Goal: Information Seeking & Learning: Learn about a topic

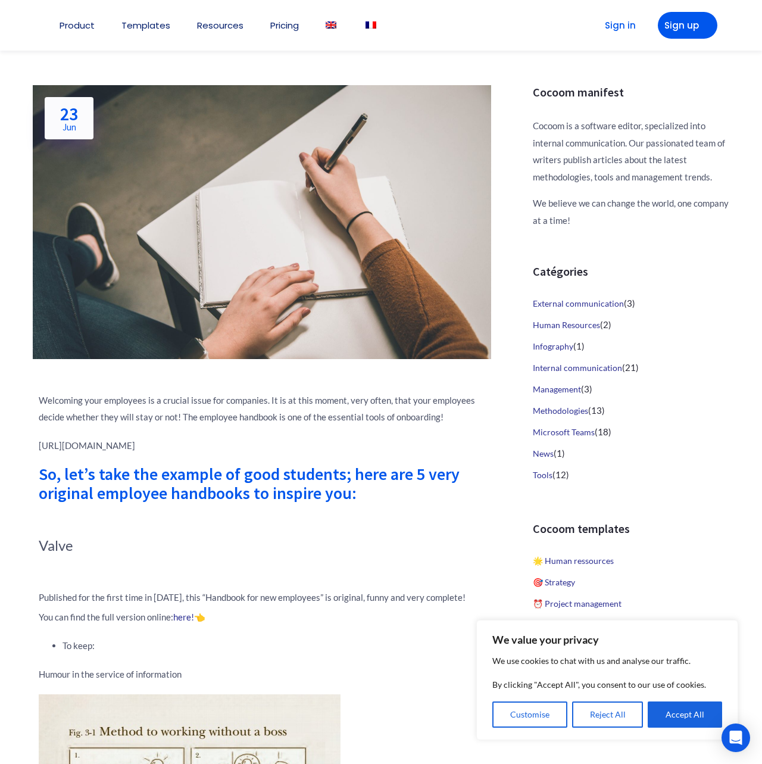
scroll to position [433, 0]
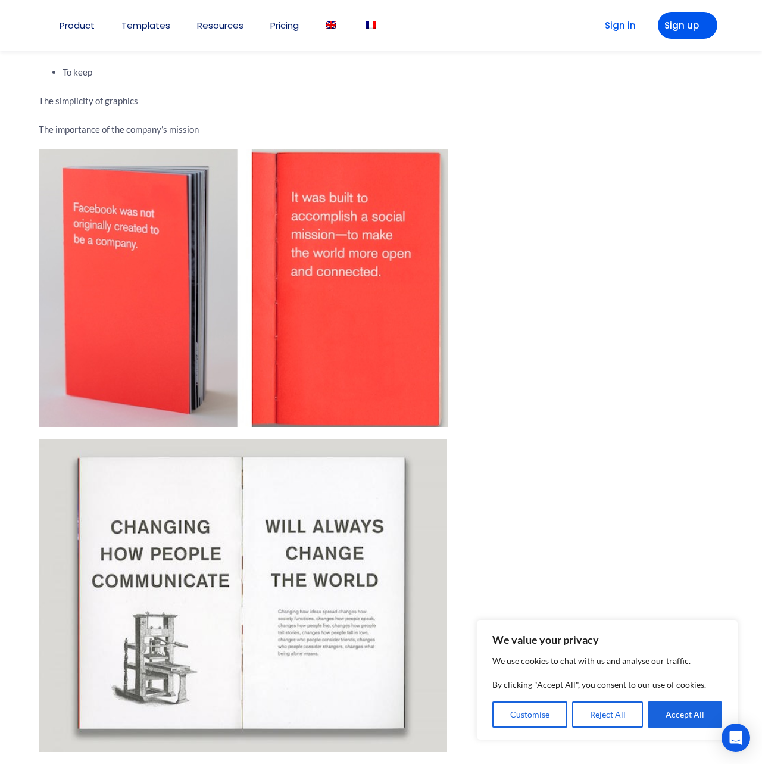
click at [149, 289] on img at bounding box center [244, 288] width 410 height 278
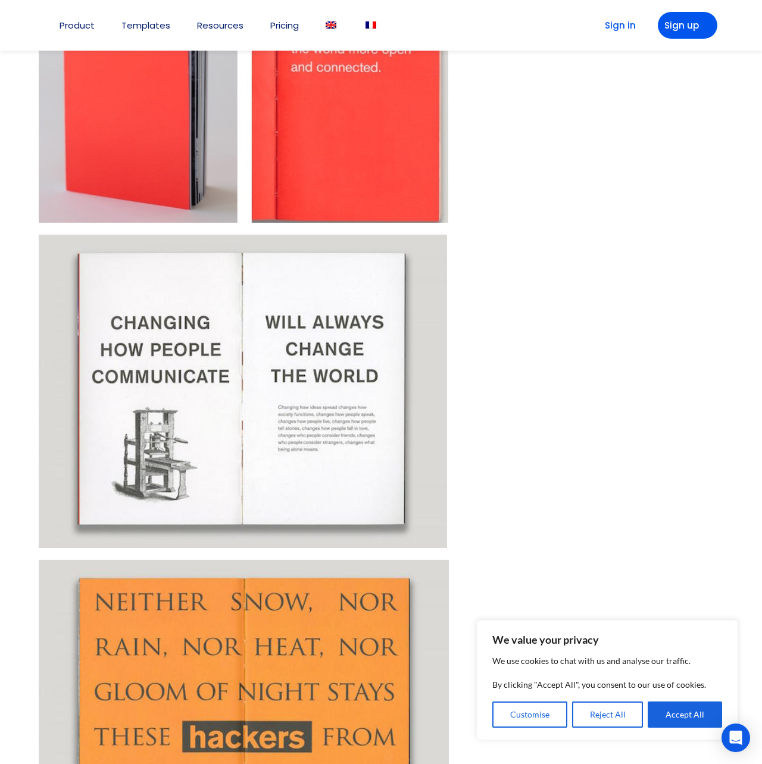
scroll to position [1301, 0]
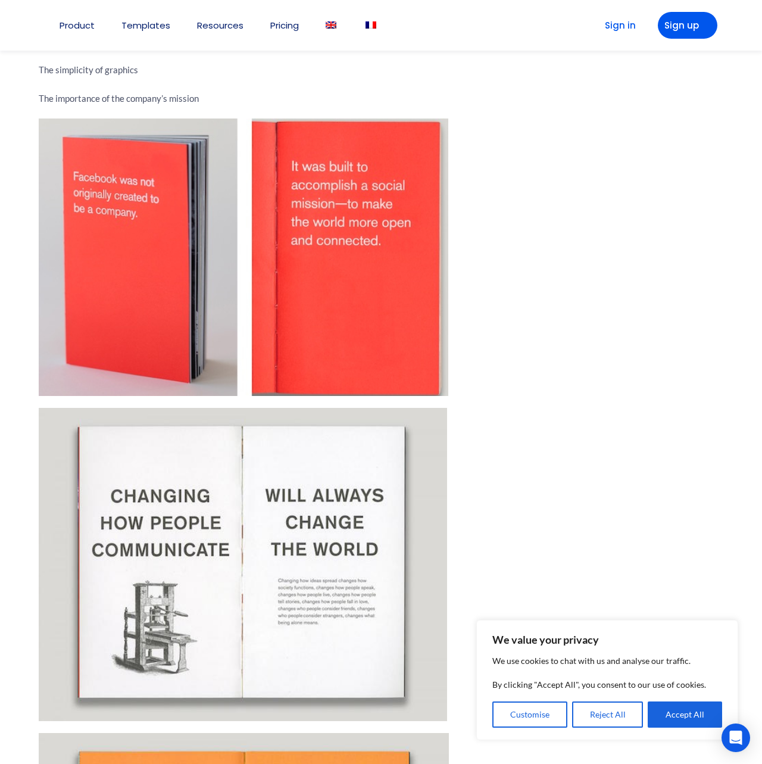
click at [143, 290] on img at bounding box center [244, 257] width 410 height 278
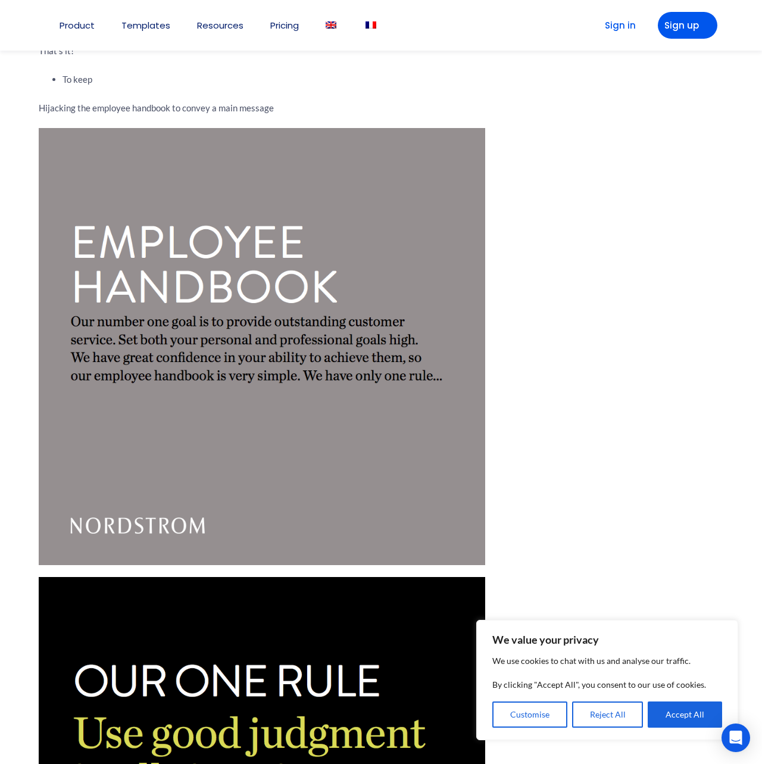
scroll to position [2586, 0]
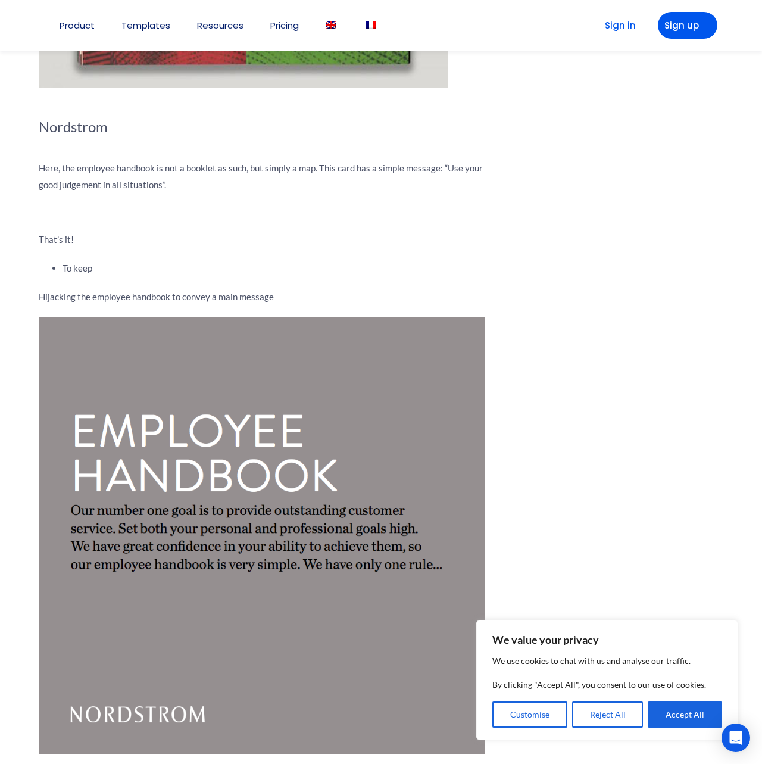
click at [220, 364] on img at bounding box center [262, 535] width 447 height 436
click at [203, 426] on img at bounding box center [262, 535] width 447 height 436
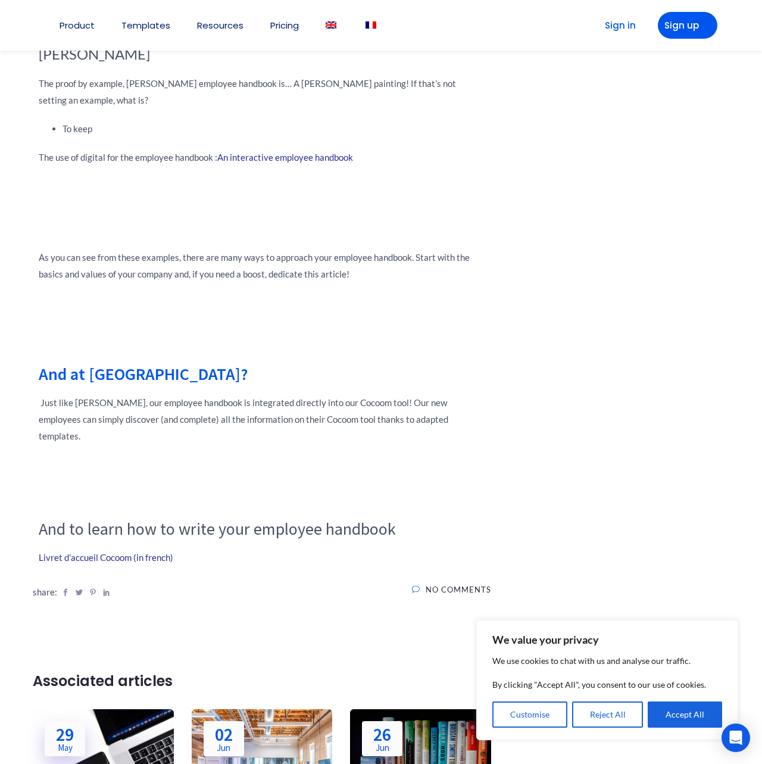
scroll to position [4314, 0]
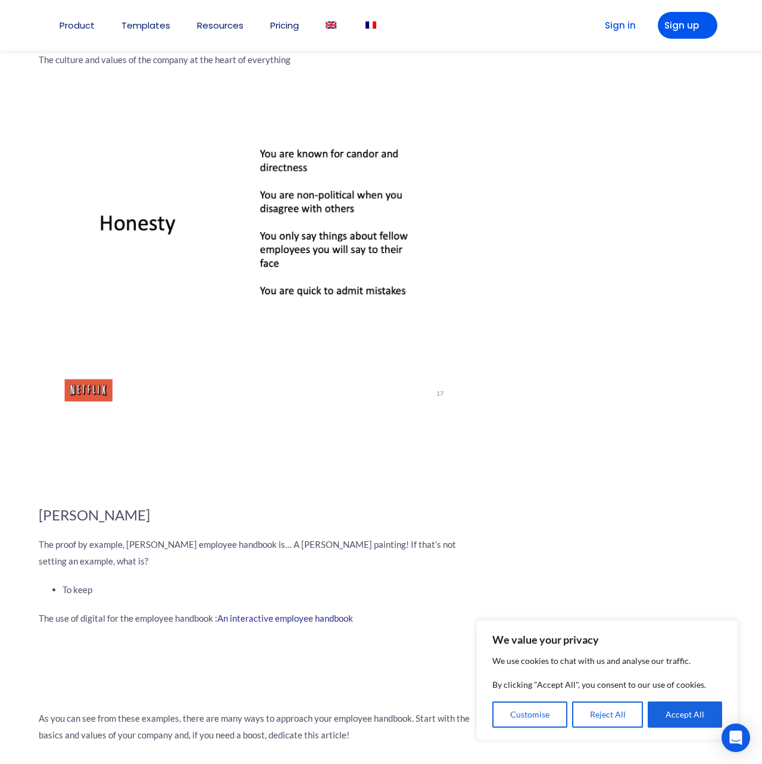
click at [101, 391] on img at bounding box center [262, 252] width 447 height 344
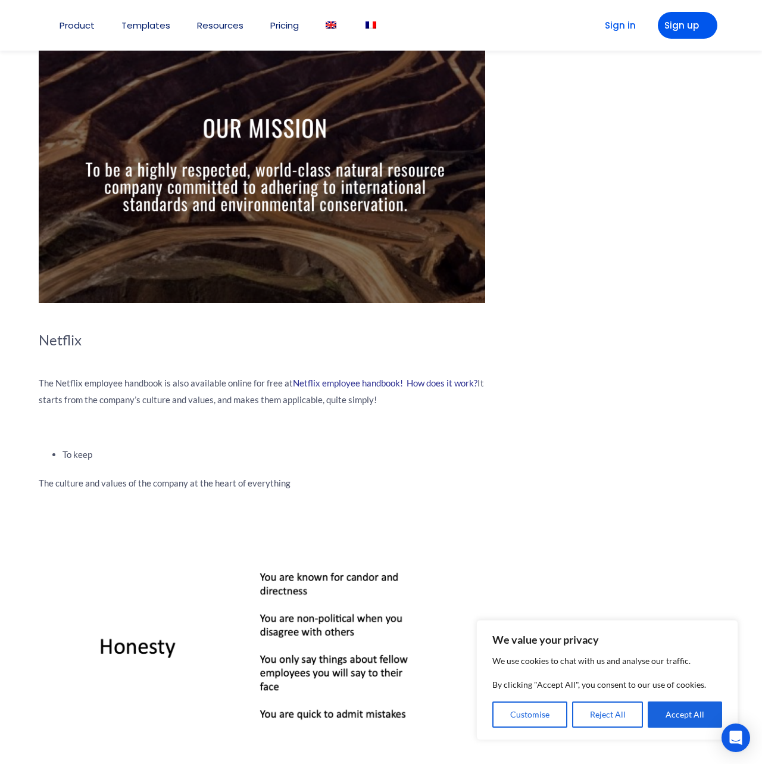
scroll to position [4025, 0]
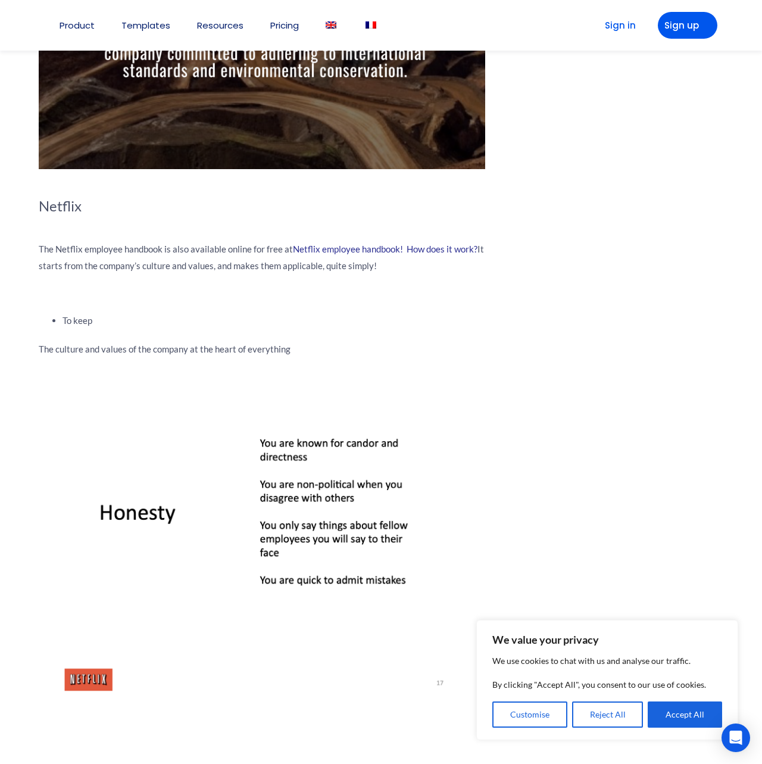
click at [210, 473] on img at bounding box center [262, 541] width 447 height 344
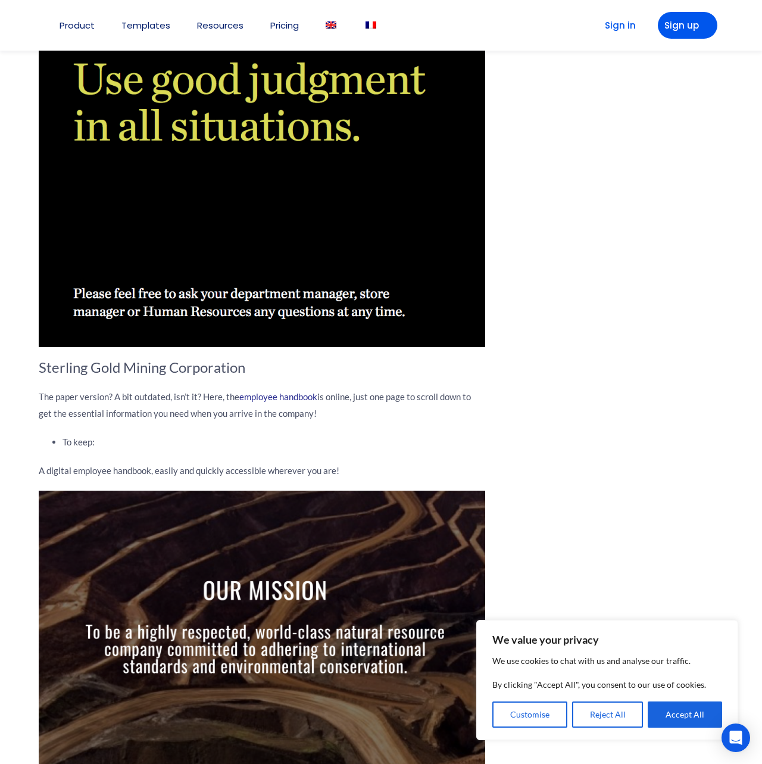
scroll to position [3240, 0]
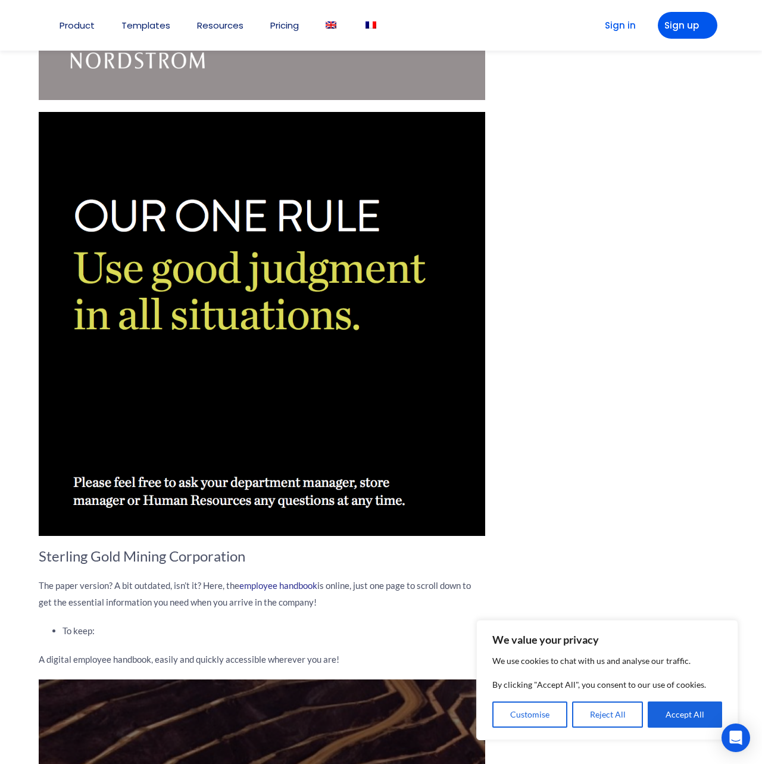
click at [182, 417] on img at bounding box center [262, 324] width 447 height 425
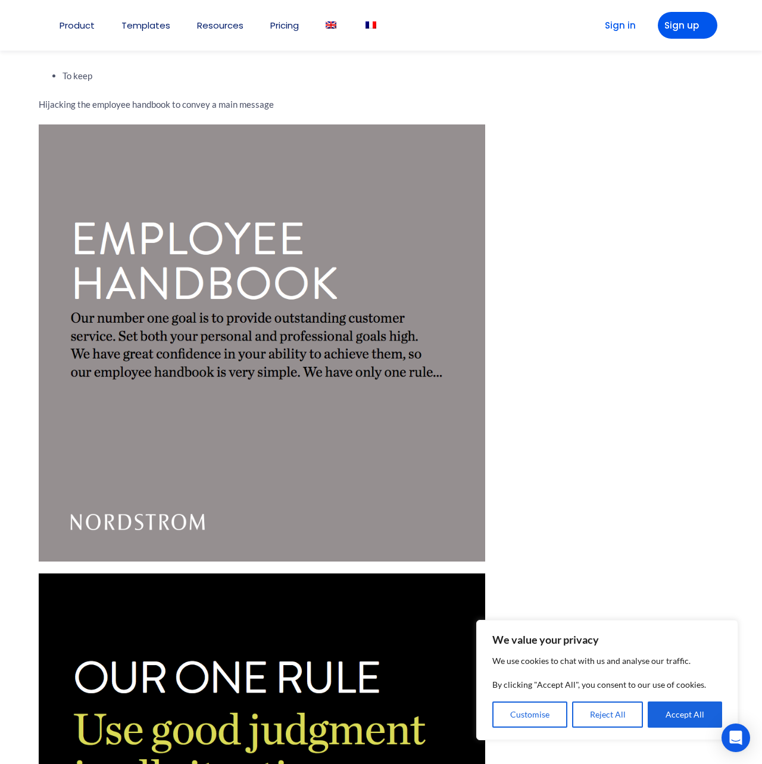
click at [185, 413] on img at bounding box center [262, 342] width 447 height 436
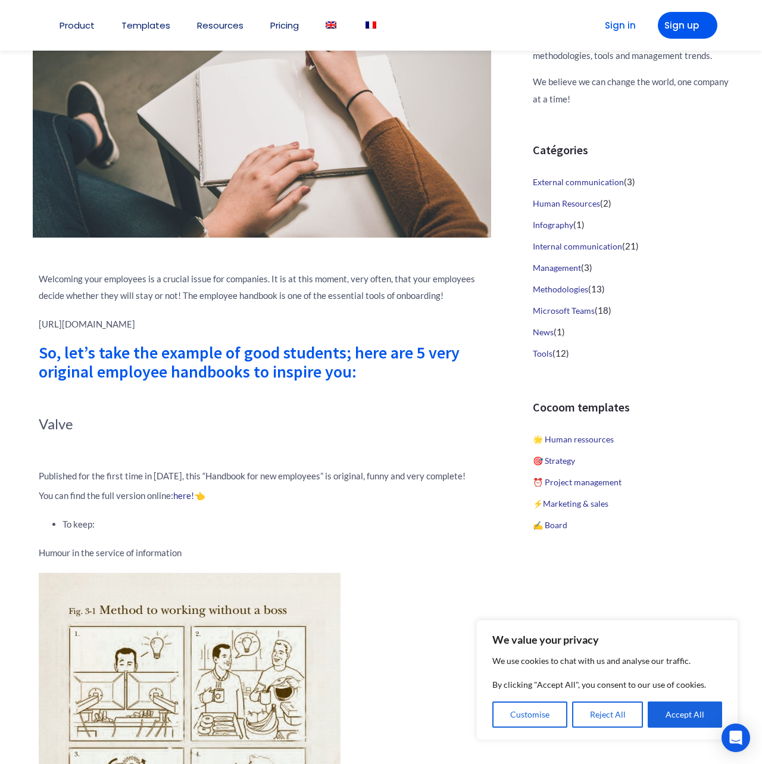
scroll to position [356, 0]
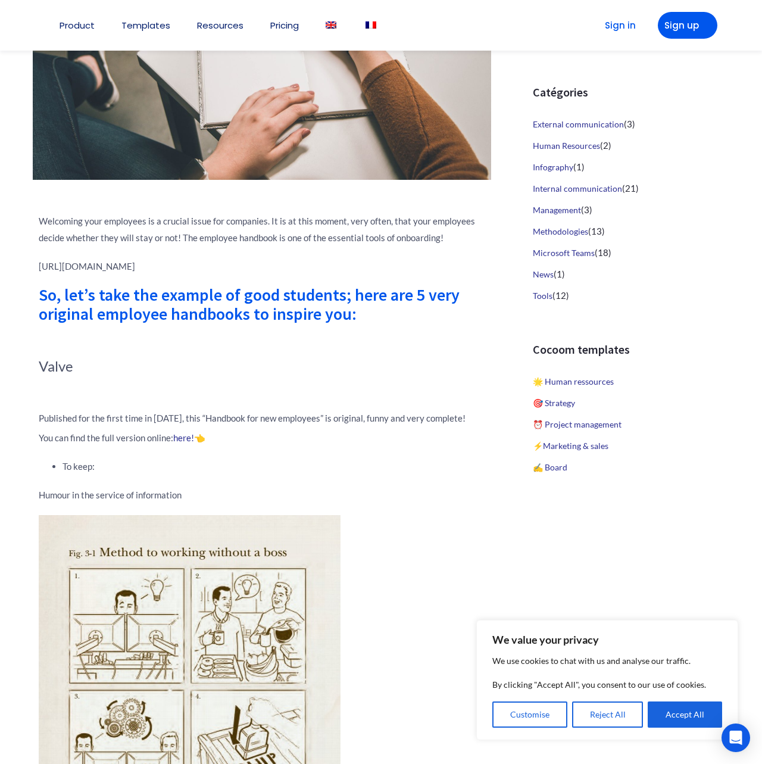
drag, startPoint x: 168, startPoint y: 301, endPoint x: 326, endPoint y: 327, distance: 159.9
click at [326, 327] on div "So, let’s take the example of good students; here are 5 very original employee …" at bounding box center [262, 316] width 447 height 60
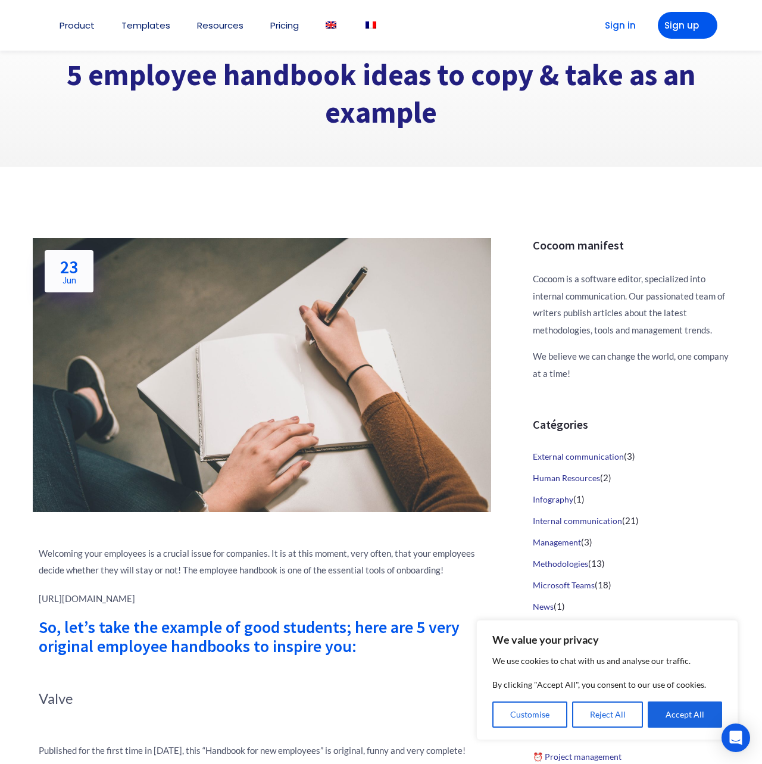
scroll to position [0, 0]
